Goal: Download file/media

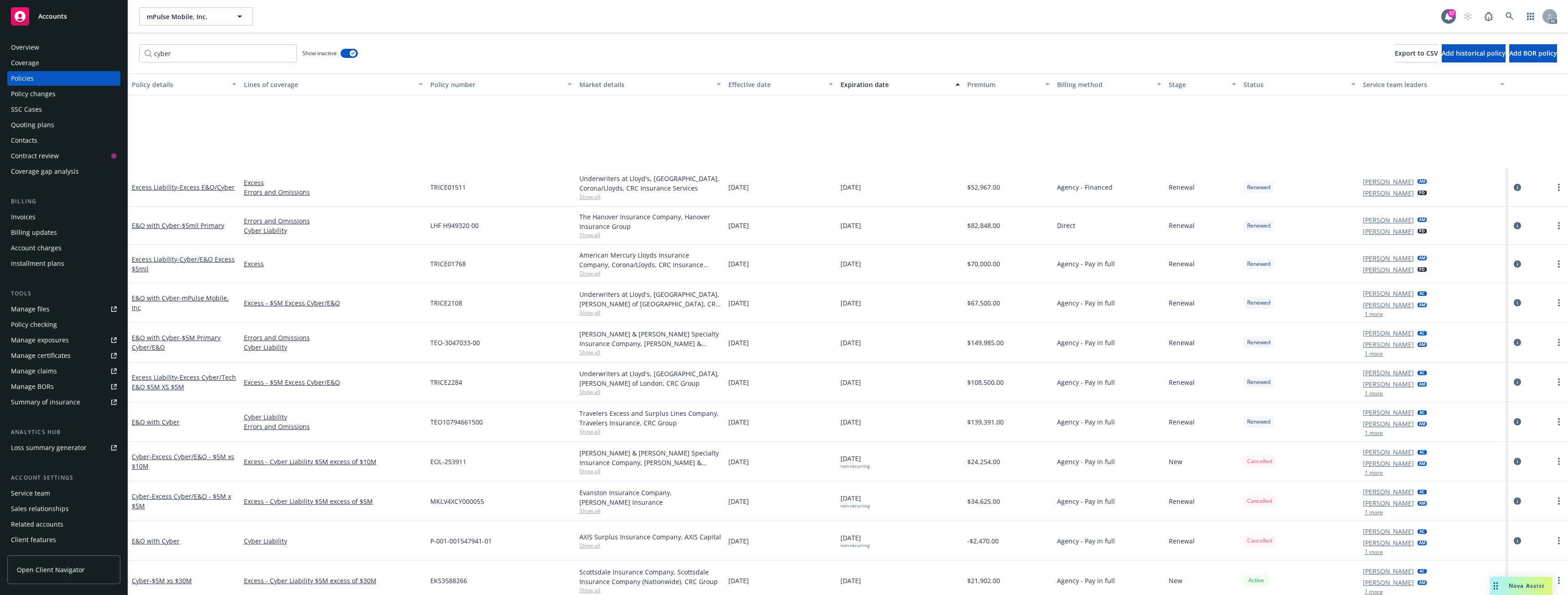
scroll to position [137, 0]
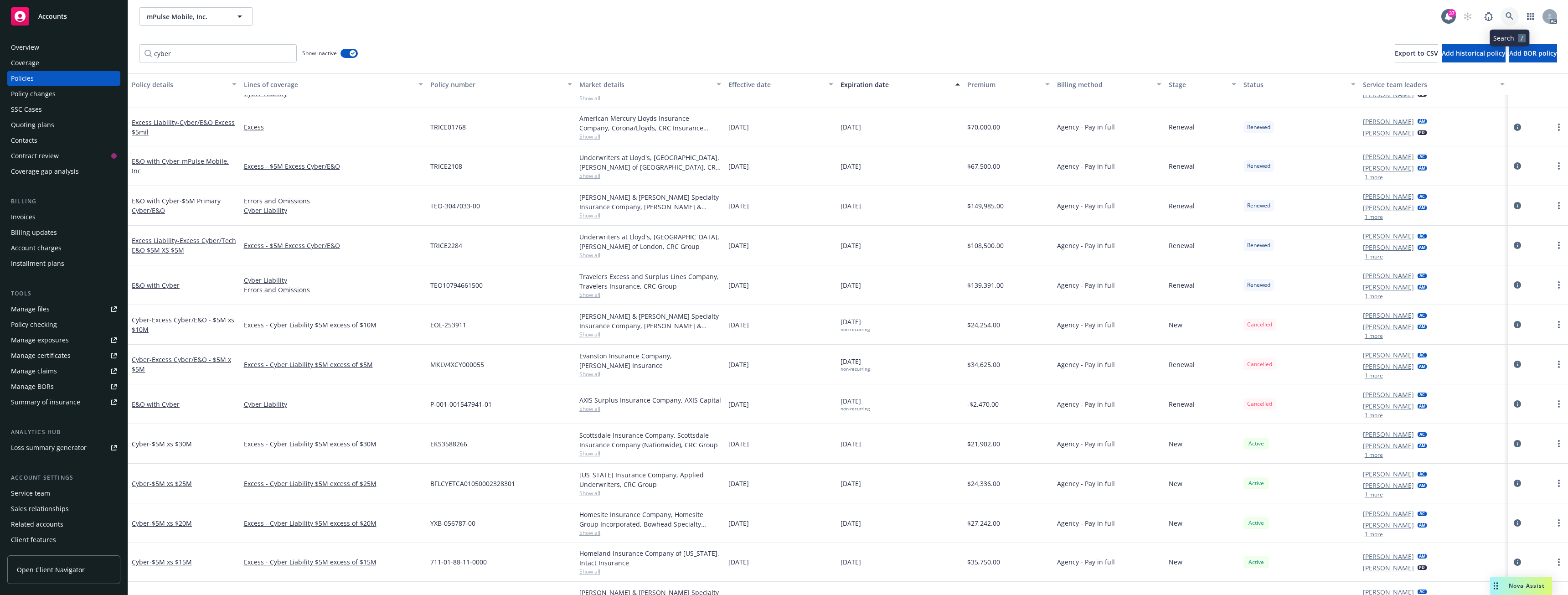
click at [1508, 13] on icon at bounding box center [1509, 16] width 8 height 8
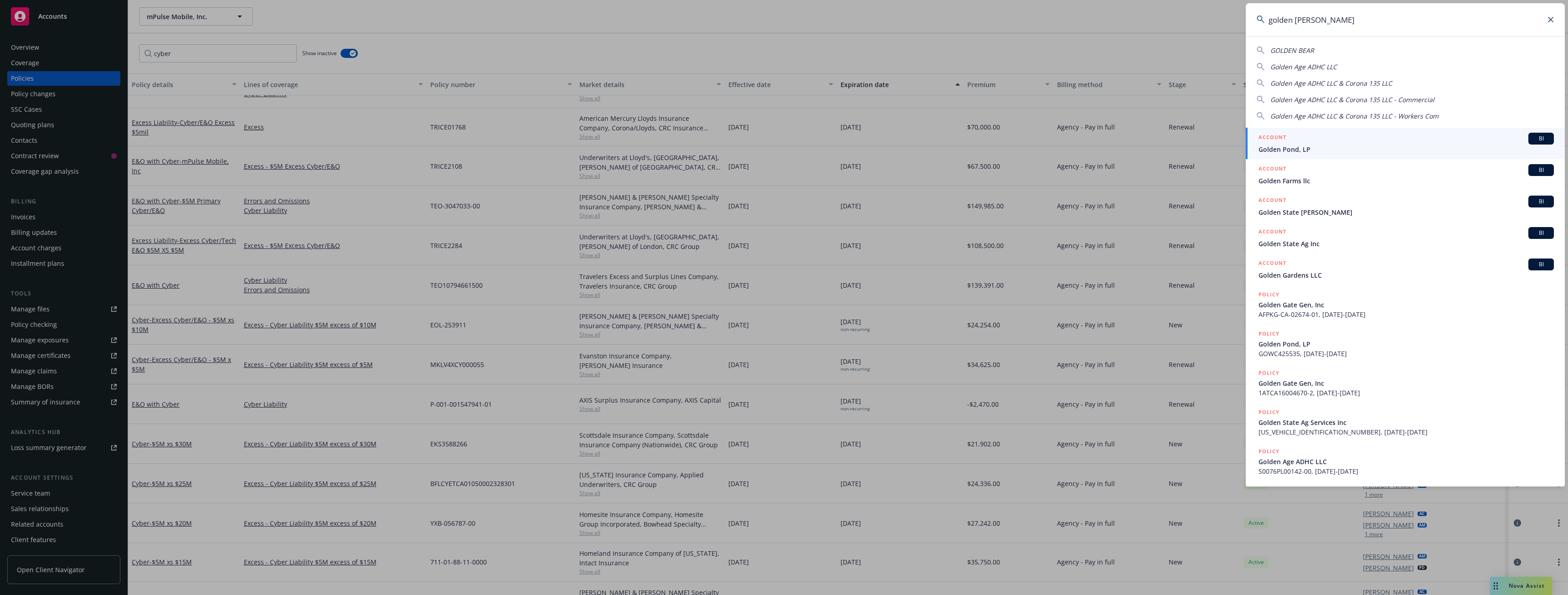
type input "golden hippo"
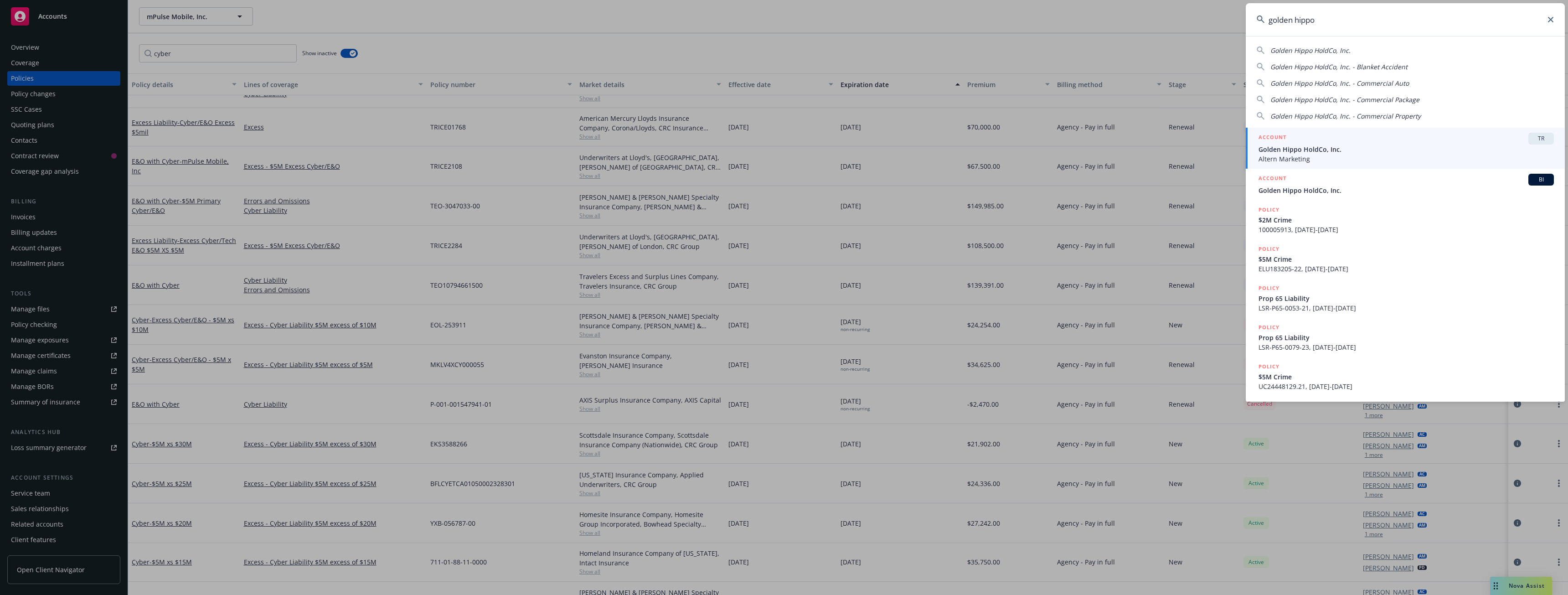
click at [1299, 151] on span "Golden Hippo HoldCo, Inc." at bounding box center [1406, 149] width 295 height 10
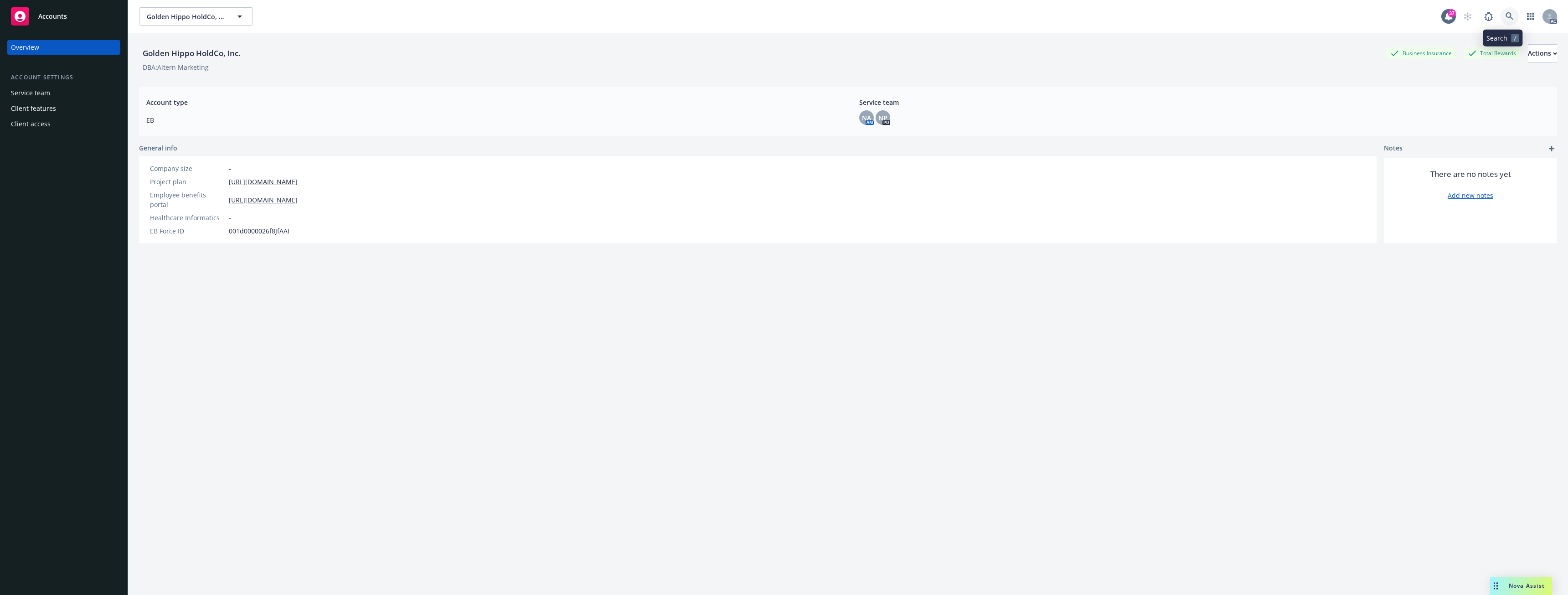
click at [1505, 13] on icon at bounding box center [1509, 16] width 8 height 8
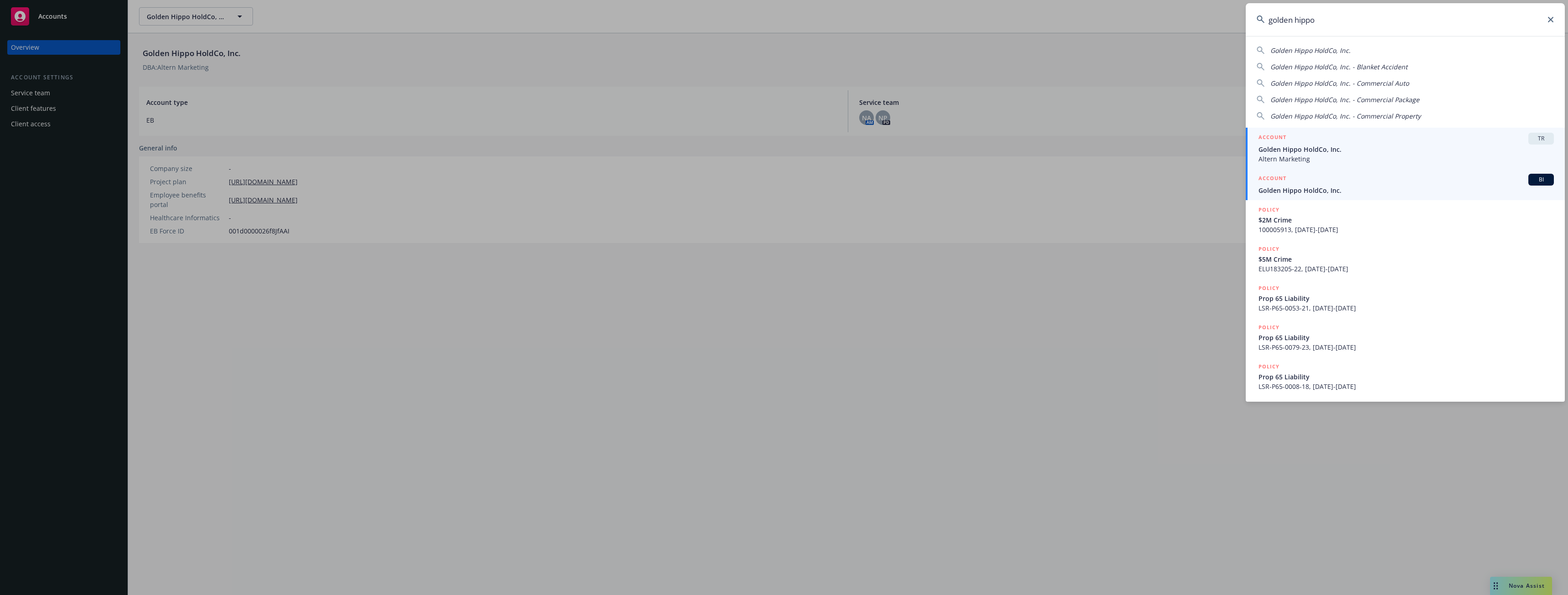
type input "golden hippo"
click at [1311, 186] on span "Golden Hippo HoldCo, Inc." at bounding box center [1406, 191] width 295 height 10
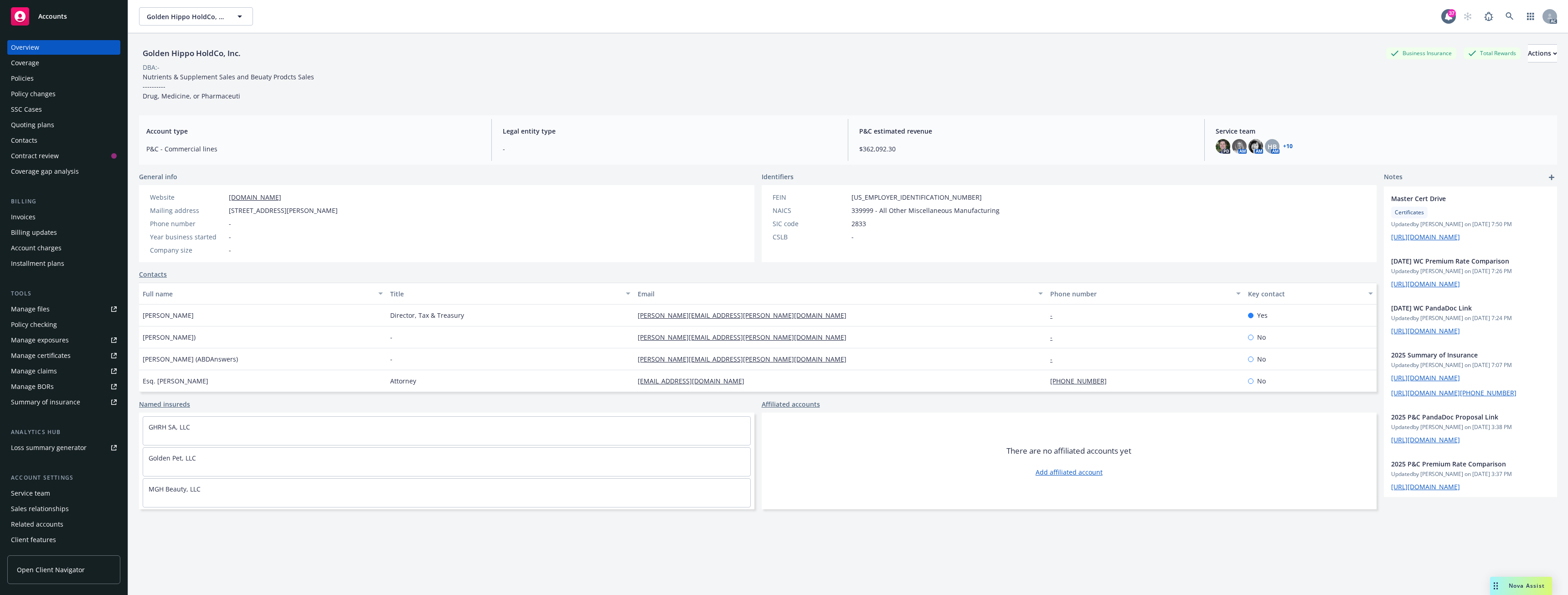
click at [32, 73] on div "Policies" at bounding box center [22, 79] width 23 height 15
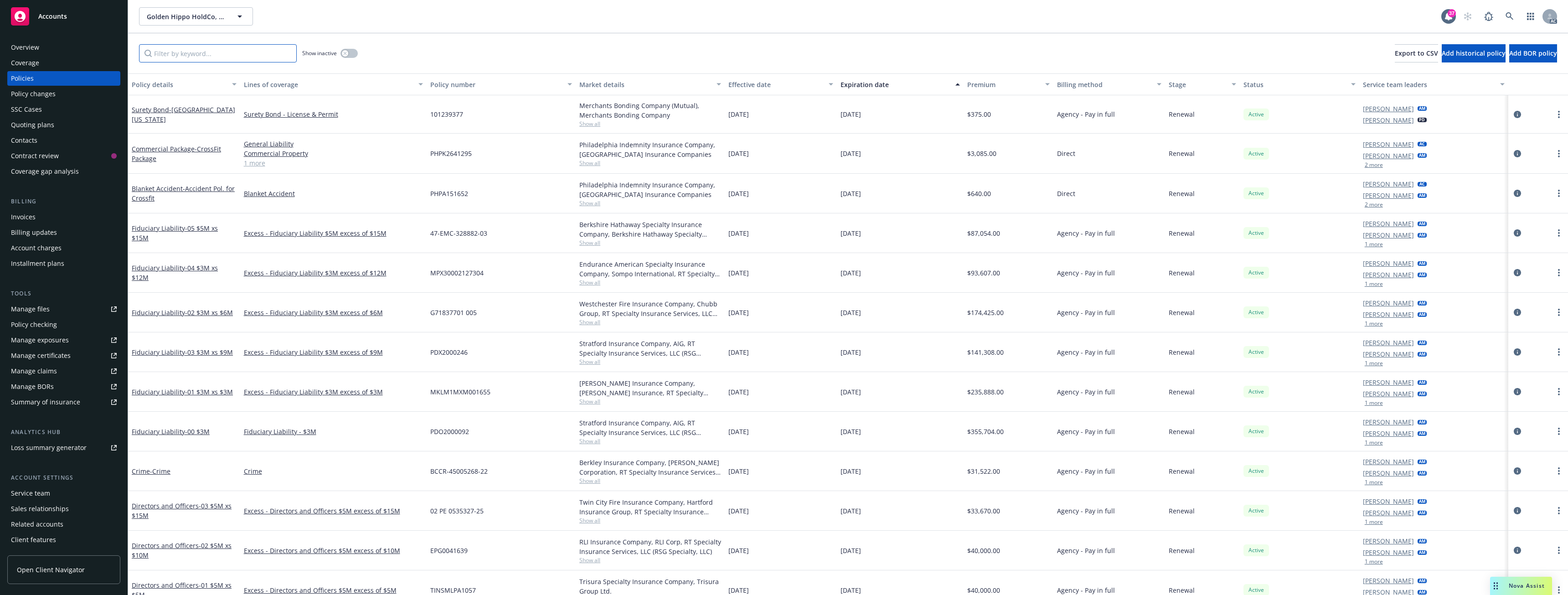
click at [162, 53] on input "Filter by keyword..." at bounding box center [217, 54] width 158 height 18
type input "c"
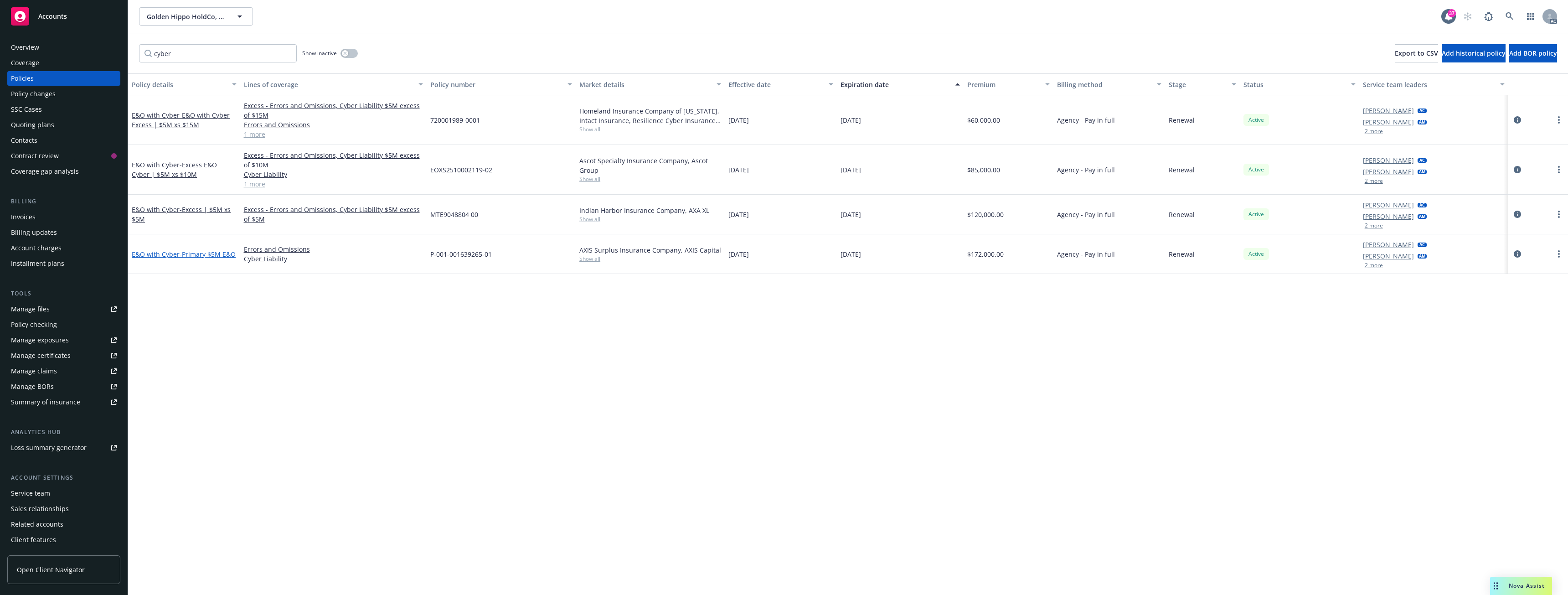
click at [210, 250] on span "- Primary $5M E&O" at bounding box center [208, 254] width 56 height 9
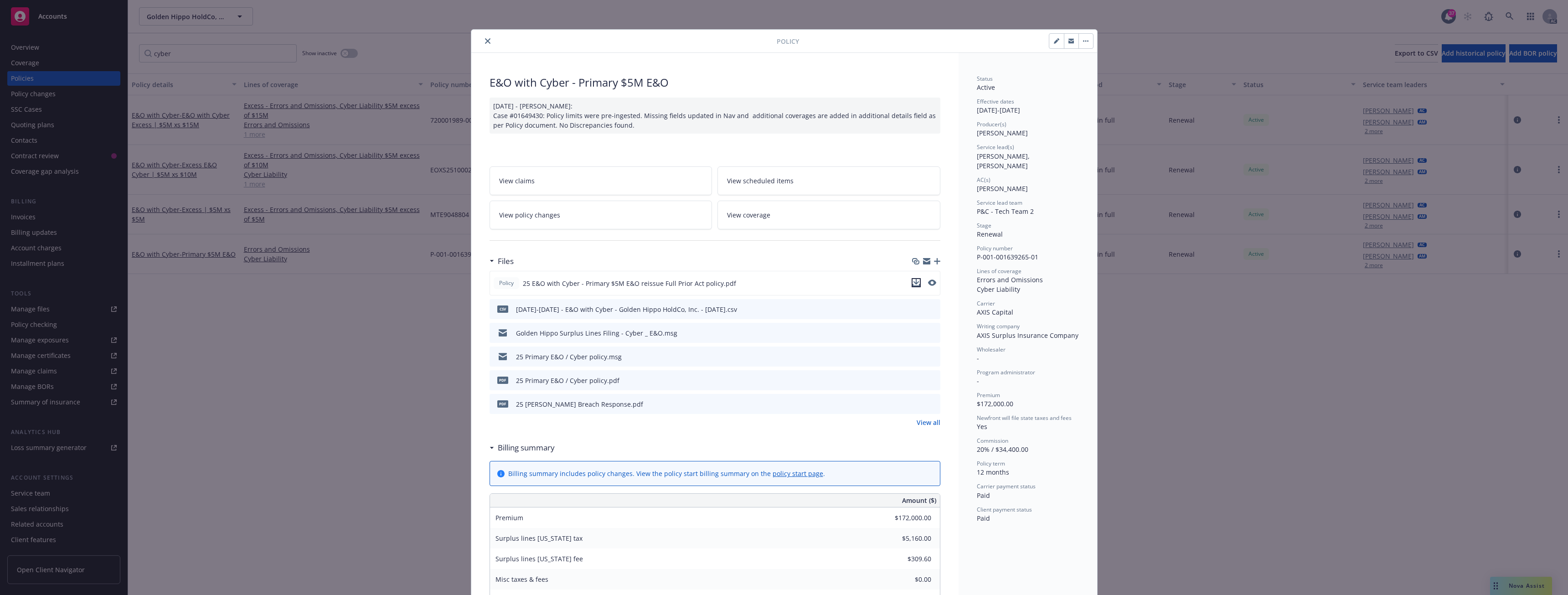
click at [912, 283] on icon "download file" at bounding box center [916, 283] width 7 height 7
click at [486, 41] on icon "close" at bounding box center [488, 41] width 5 height 5
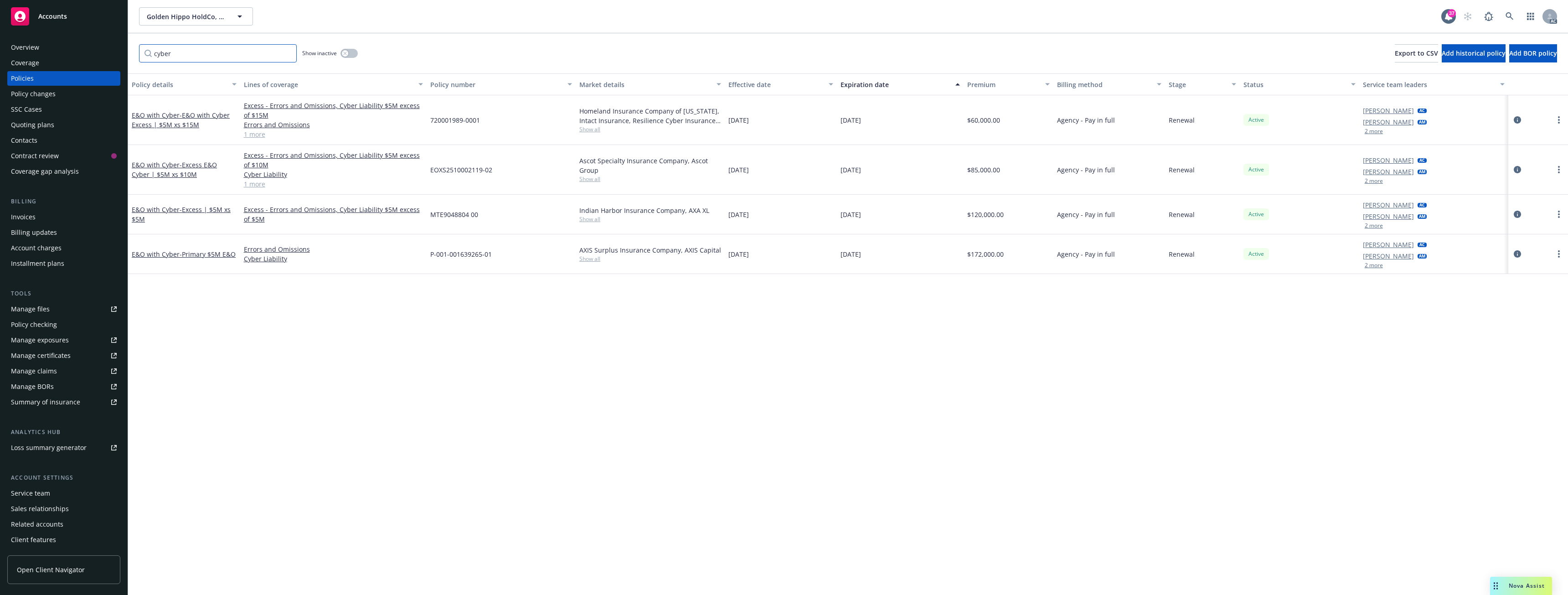
click at [212, 57] on input "cyber" at bounding box center [217, 54] width 158 height 18
type input "c"
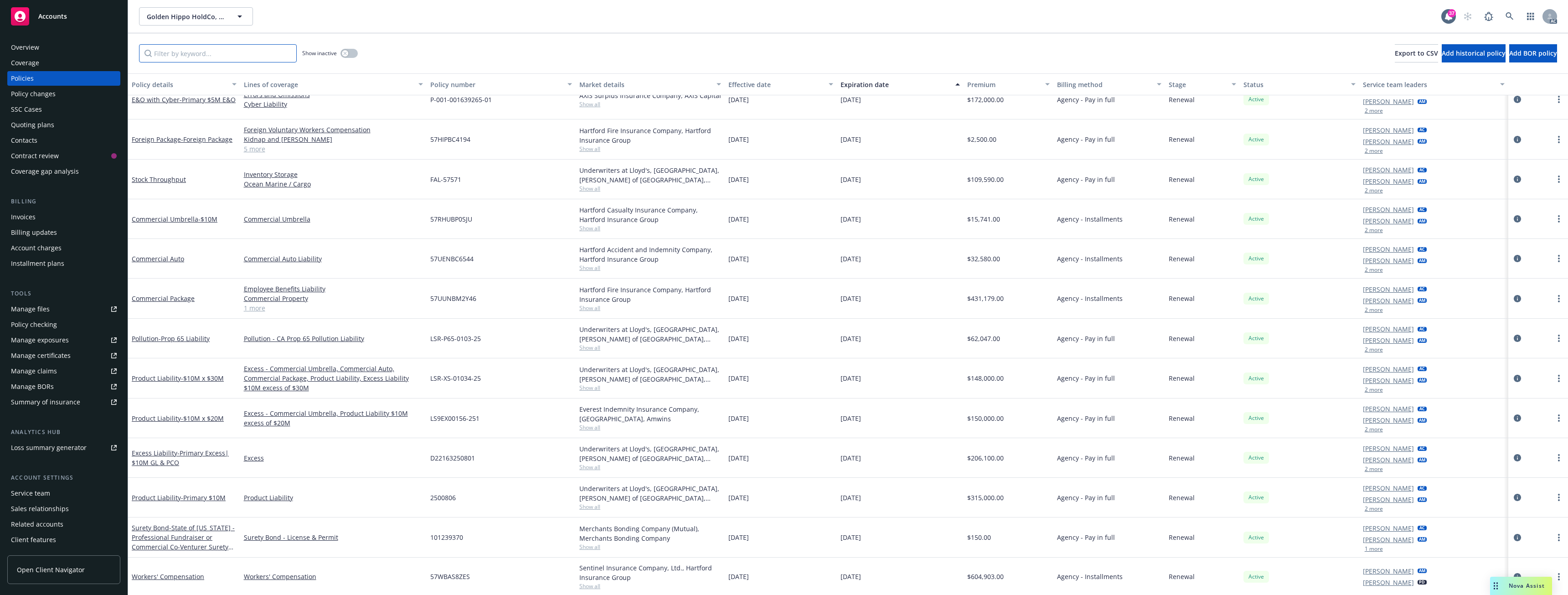
scroll to position [713, 0]
